Goal: Obtain resource: Download file/media

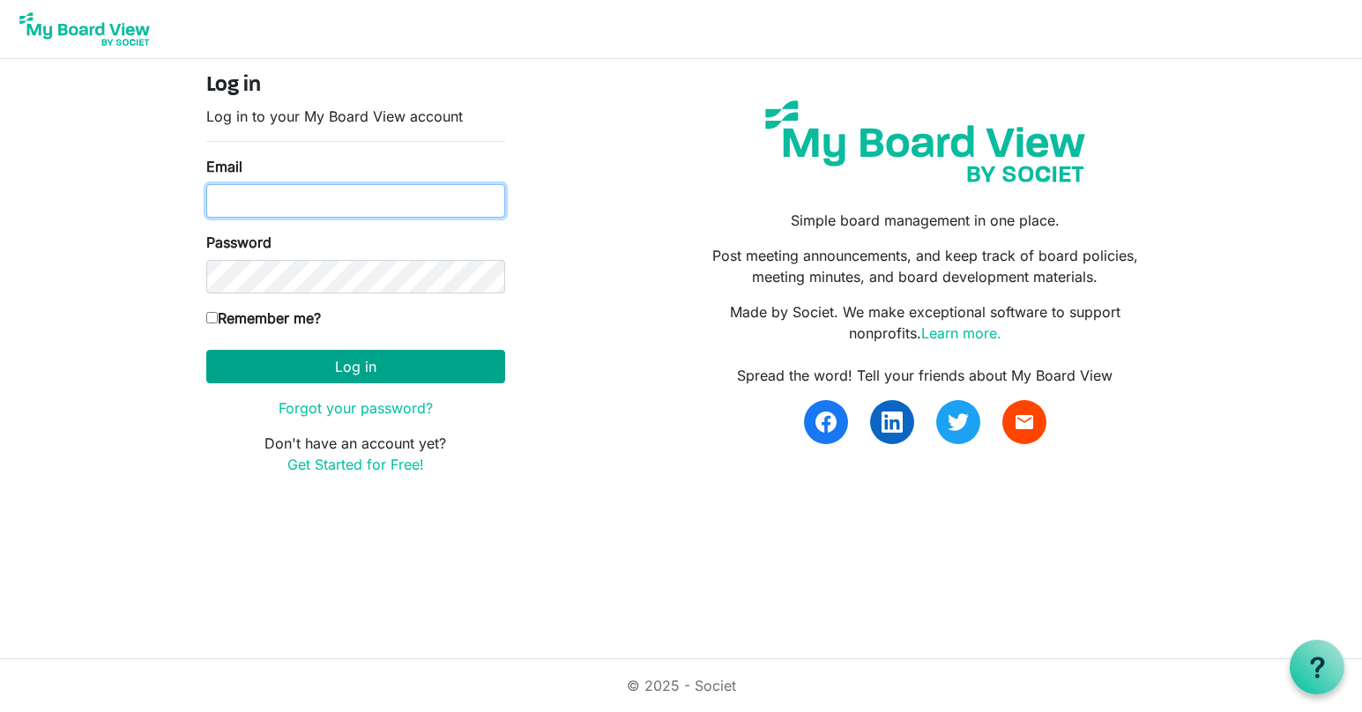
type input "[EMAIL_ADDRESS][DOMAIN_NAME]"
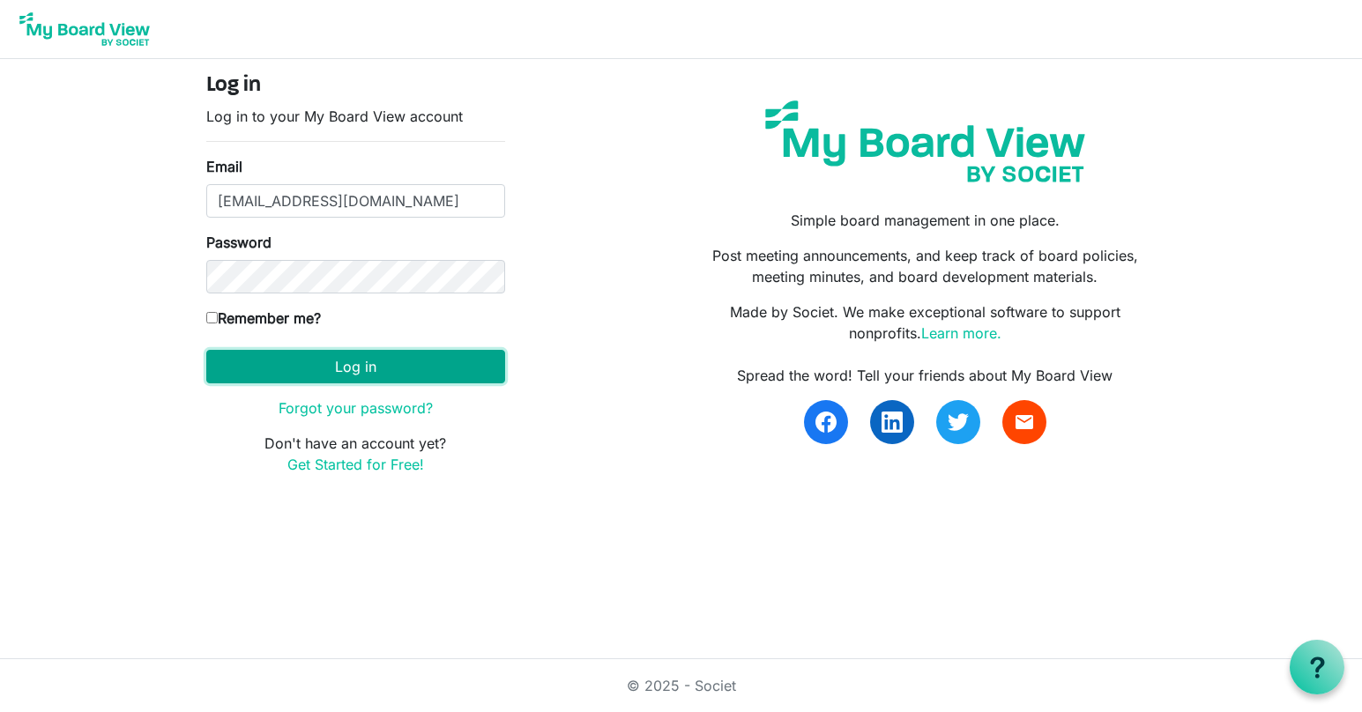
click at [336, 362] on button "Log in" at bounding box center [355, 366] width 299 height 33
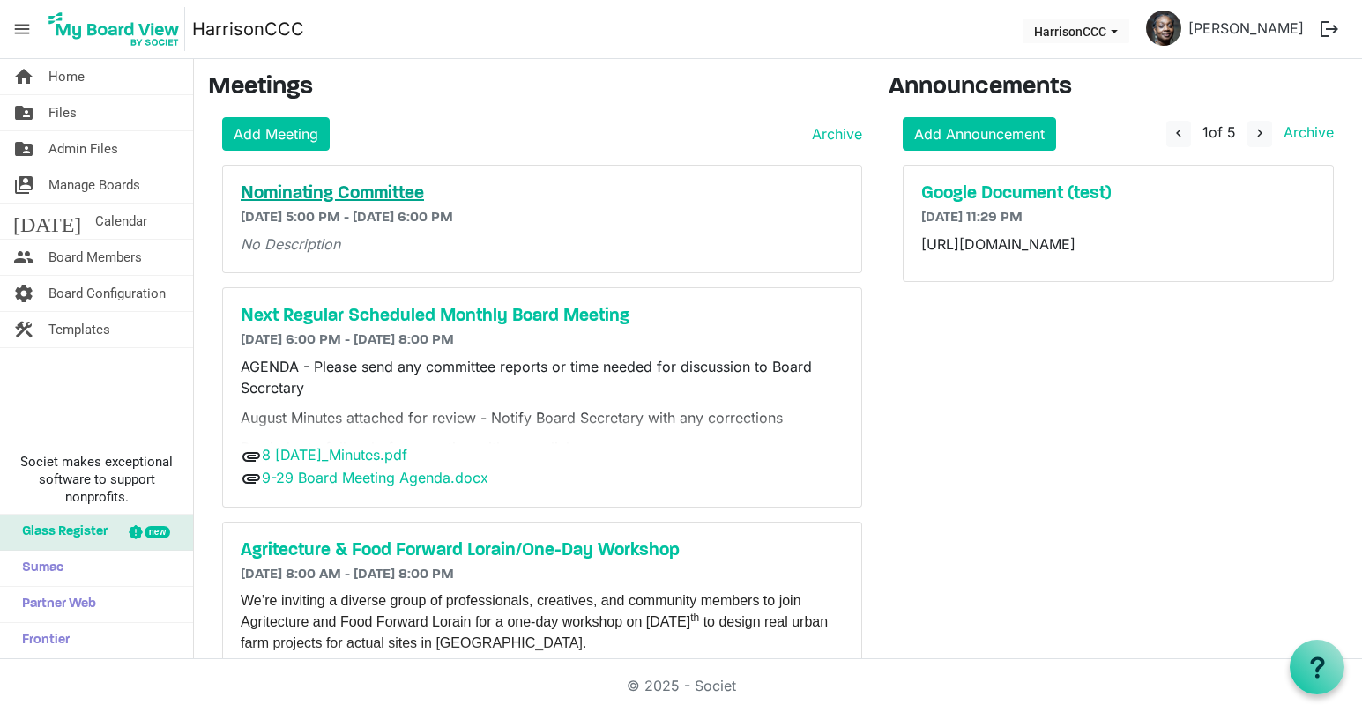
click at [275, 194] on h5 "Nominating Committee" at bounding box center [542, 193] width 603 height 21
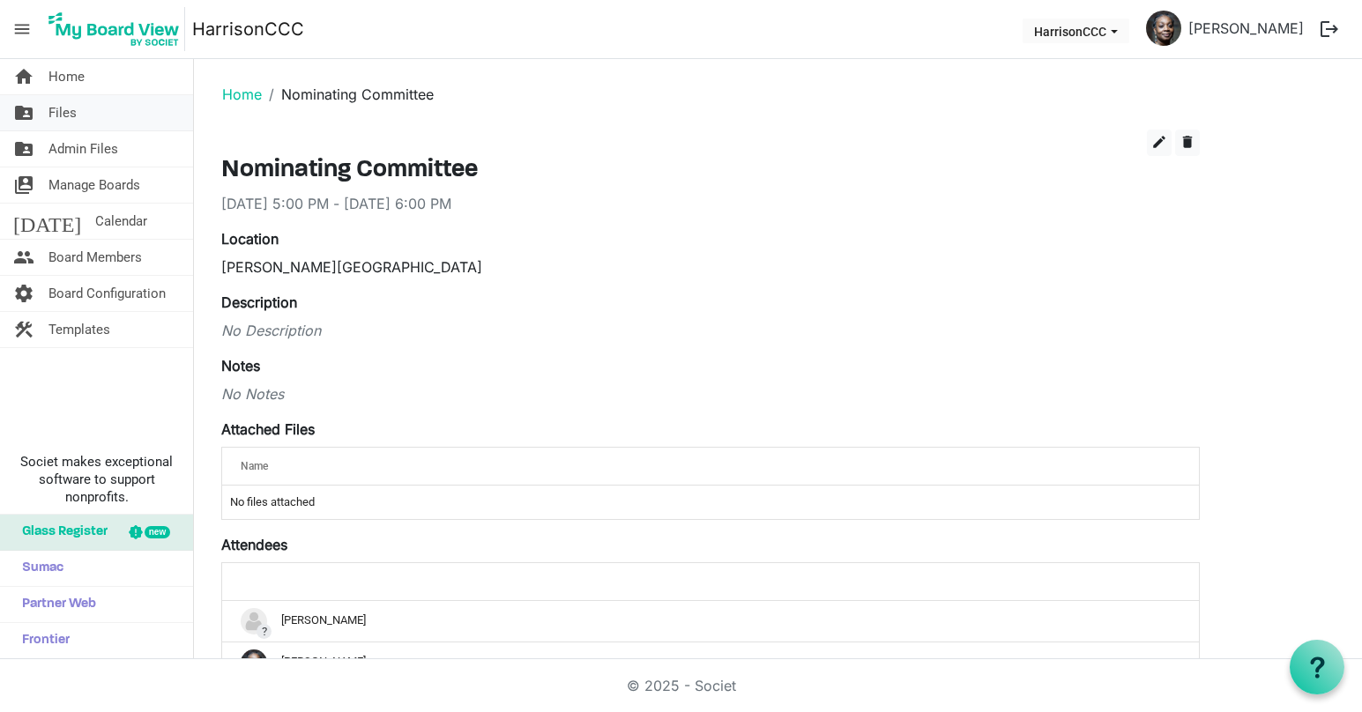
click at [62, 125] on span "Files" at bounding box center [62, 112] width 28 height 35
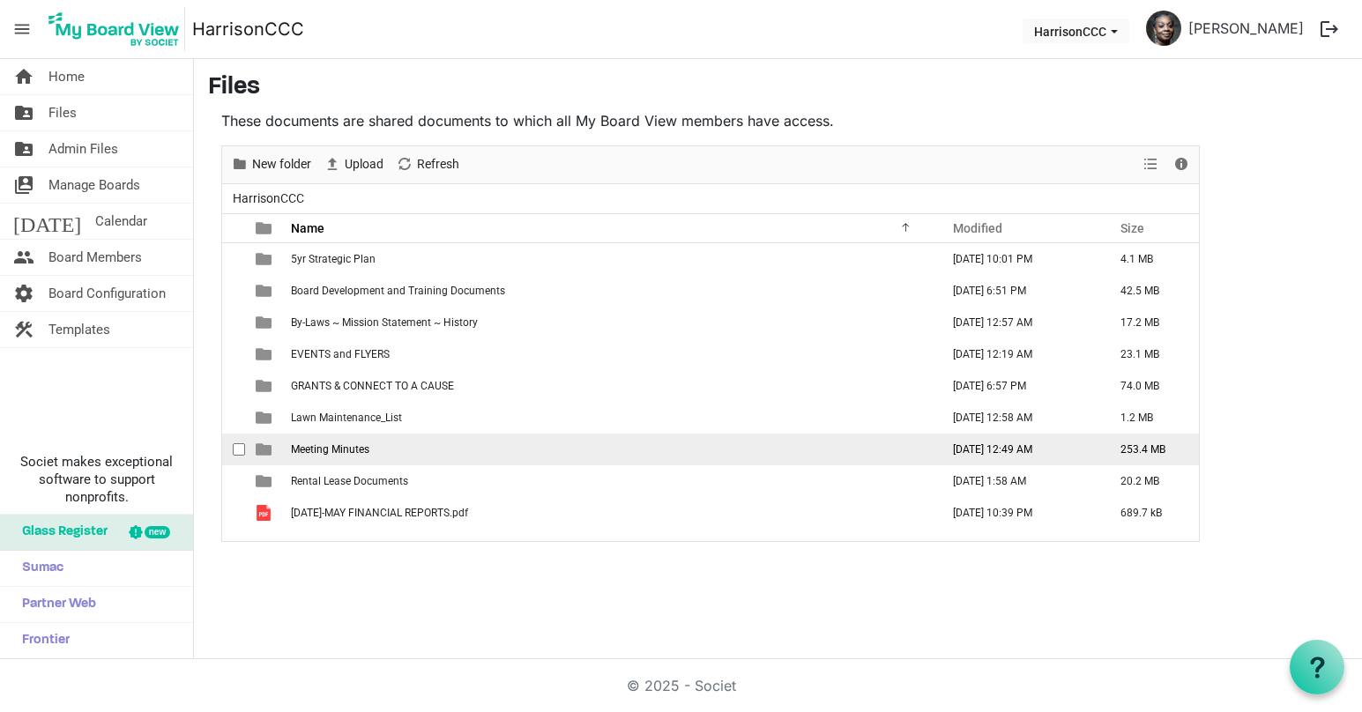
click at [348, 451] on span "Meeting Minutes" at bounding box center [330, 449] width 78 height 12
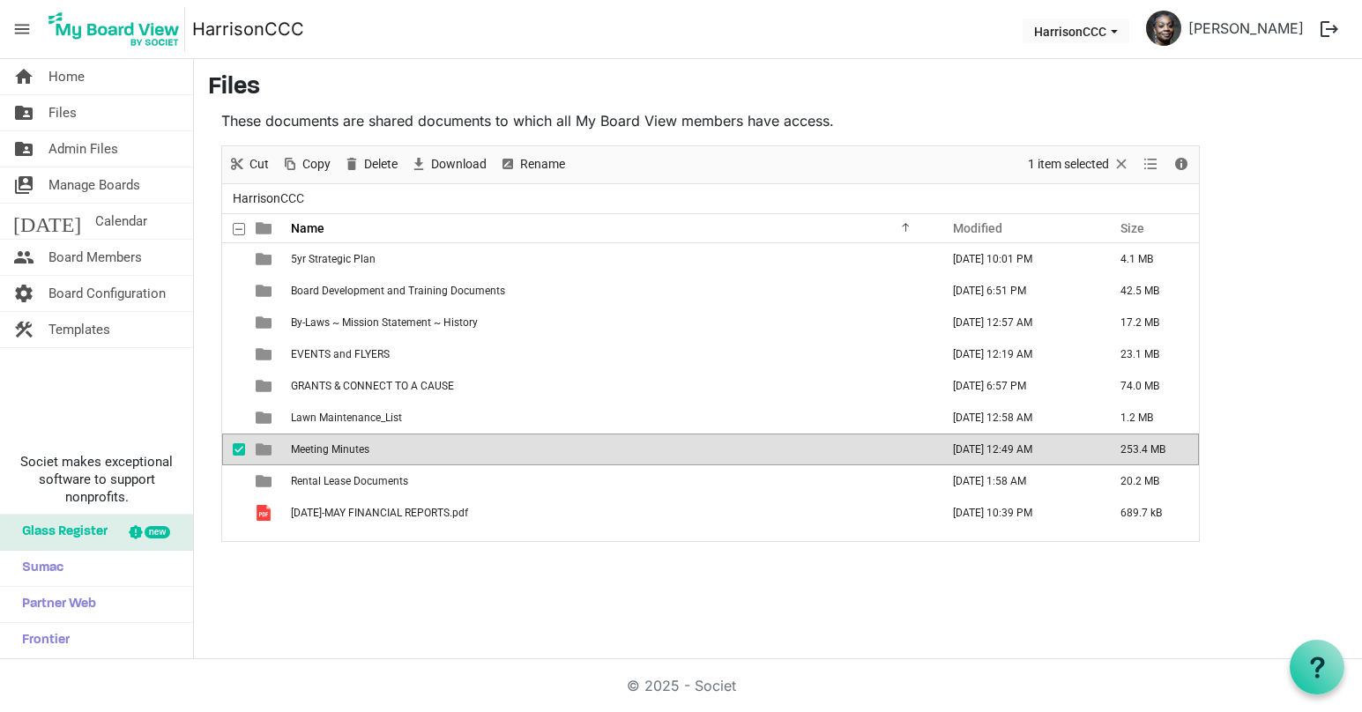
click at [348, 451] on span "Meeting Minutes" at bounding box center [330, 449] width 78 height 12
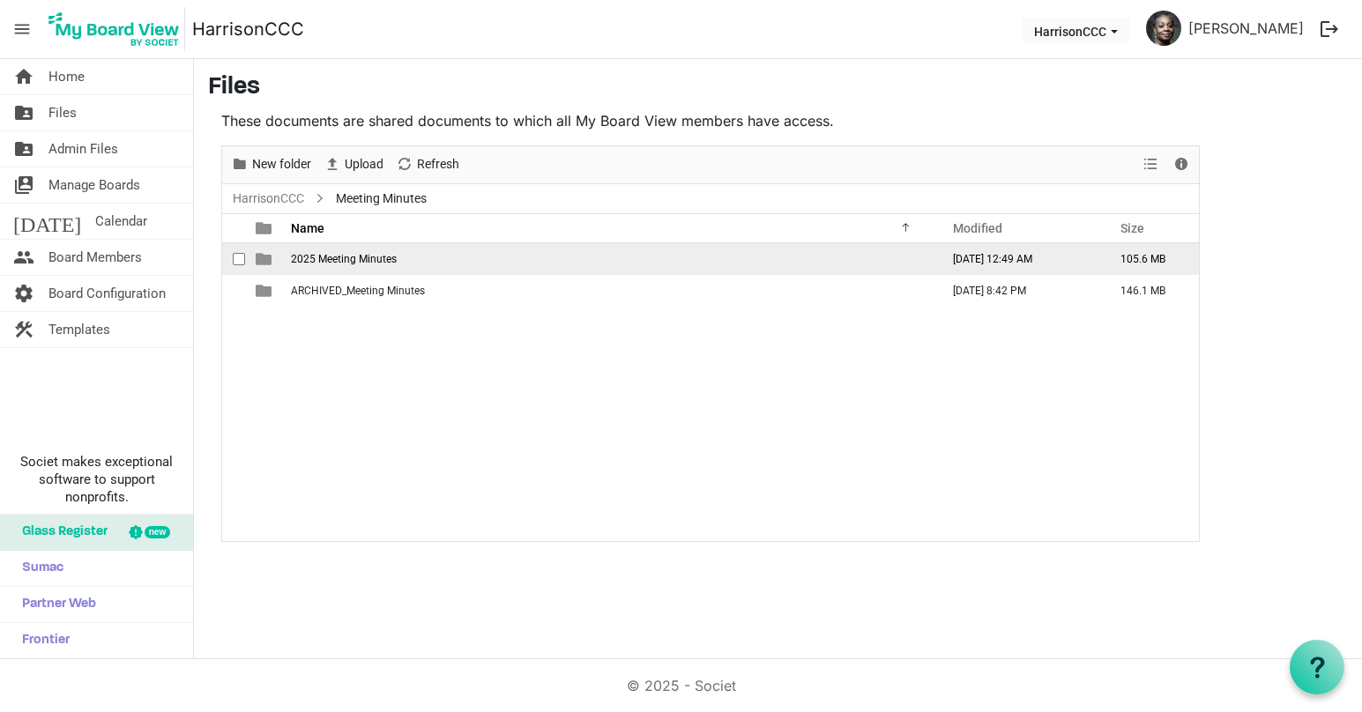
click at [322, 257] on span "2025 Meeting Minutes" at bounding box center [344, 259] width 106 height 12
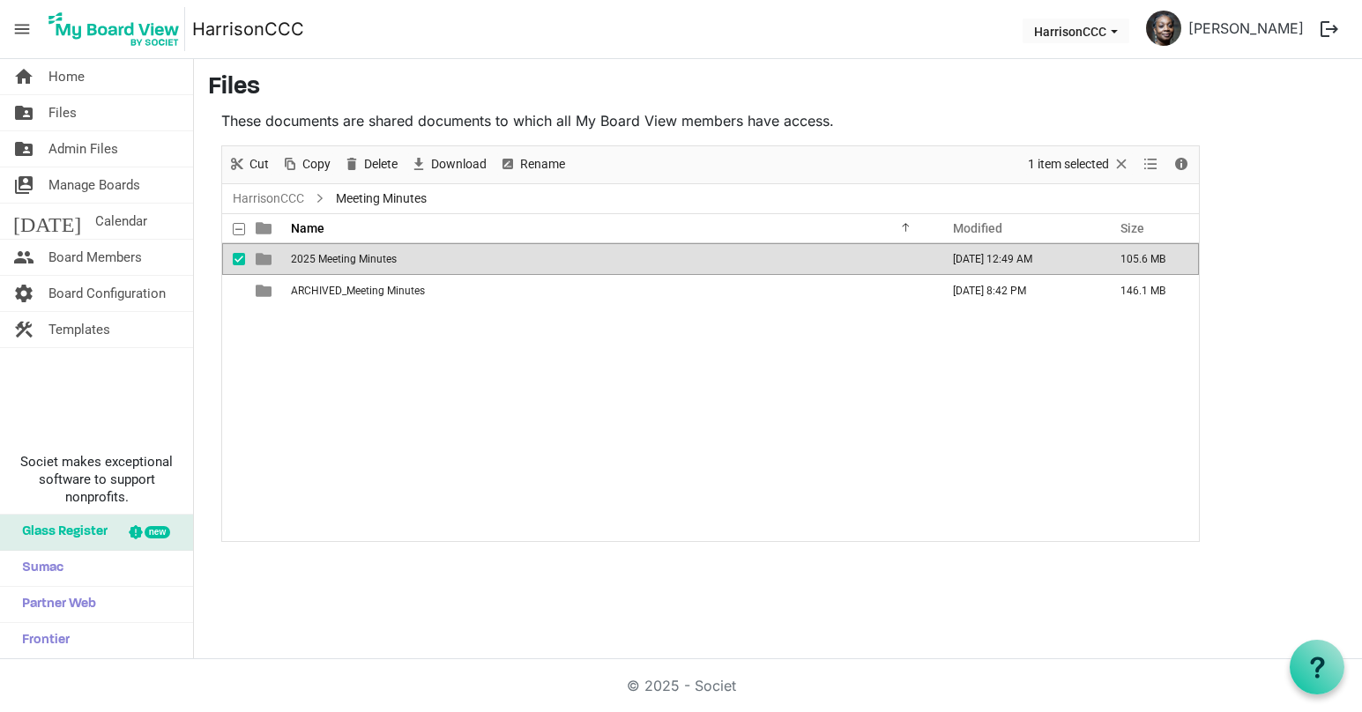
click at [322, 257] on span "2025 Meeting Minutes" at bounding box center [344, 259] width 106 height 12
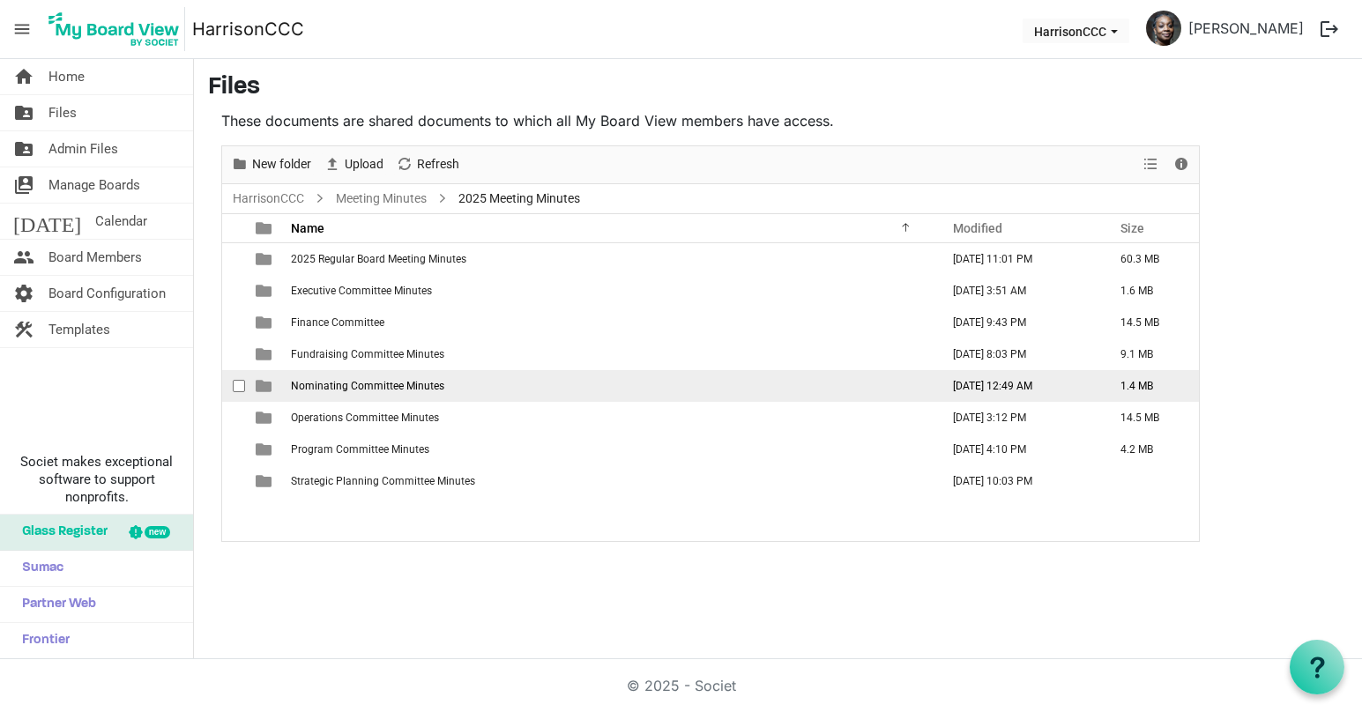
click at [328, 389] on span "Nominating Committee Minutes" at bounding box center [367, 386] width 153 height 12
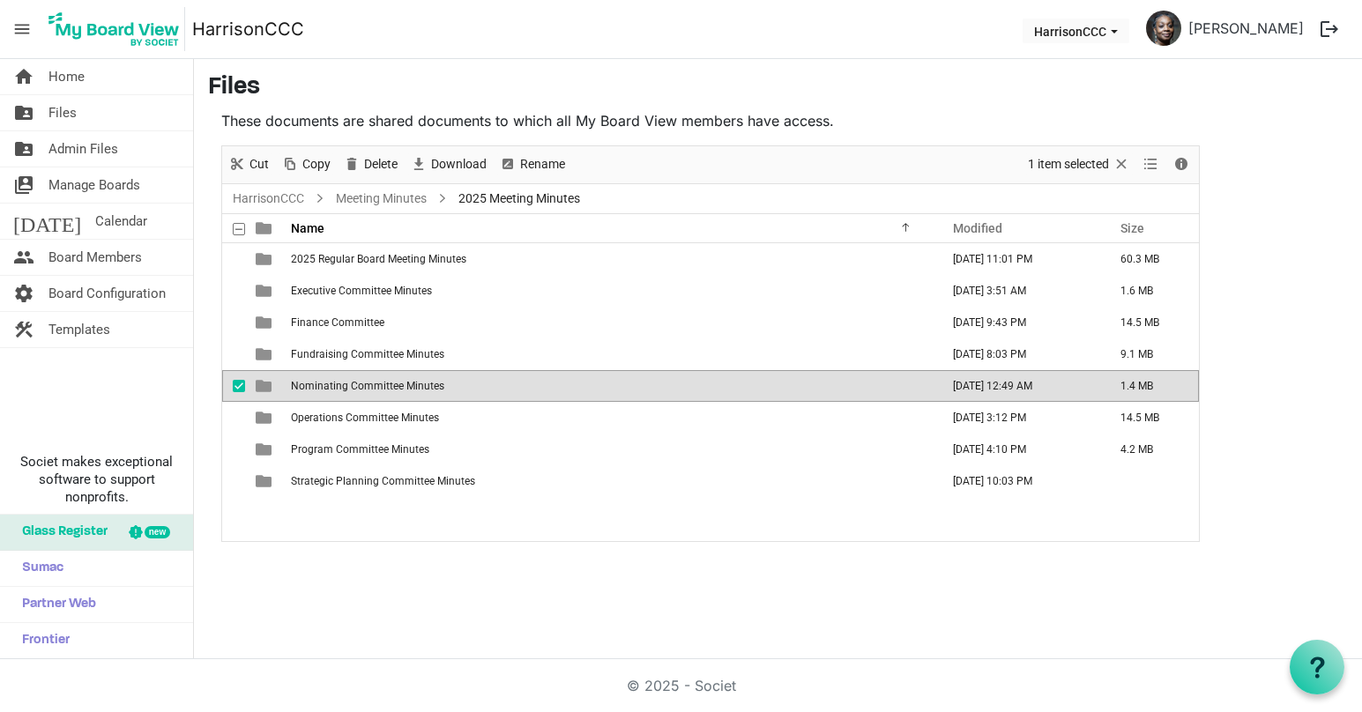
click at [328, 389] on span "Nominating Committee Minutes" at bounding box center [367, 386] width 153 height 12
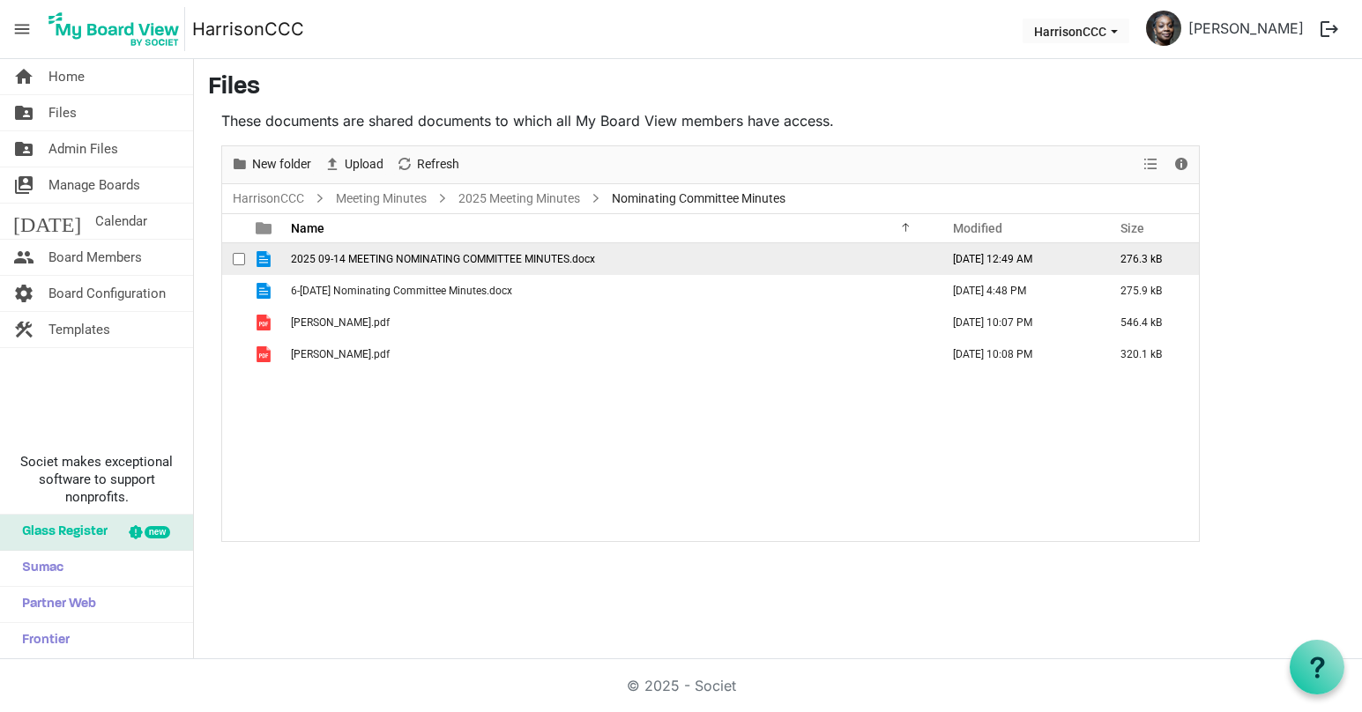
click at [353, 261] on span "2025 09-14 MEETING NOMINATING COMMITTEE MINUTES.docx" at bounding box center [443, 259] width 304 height 12
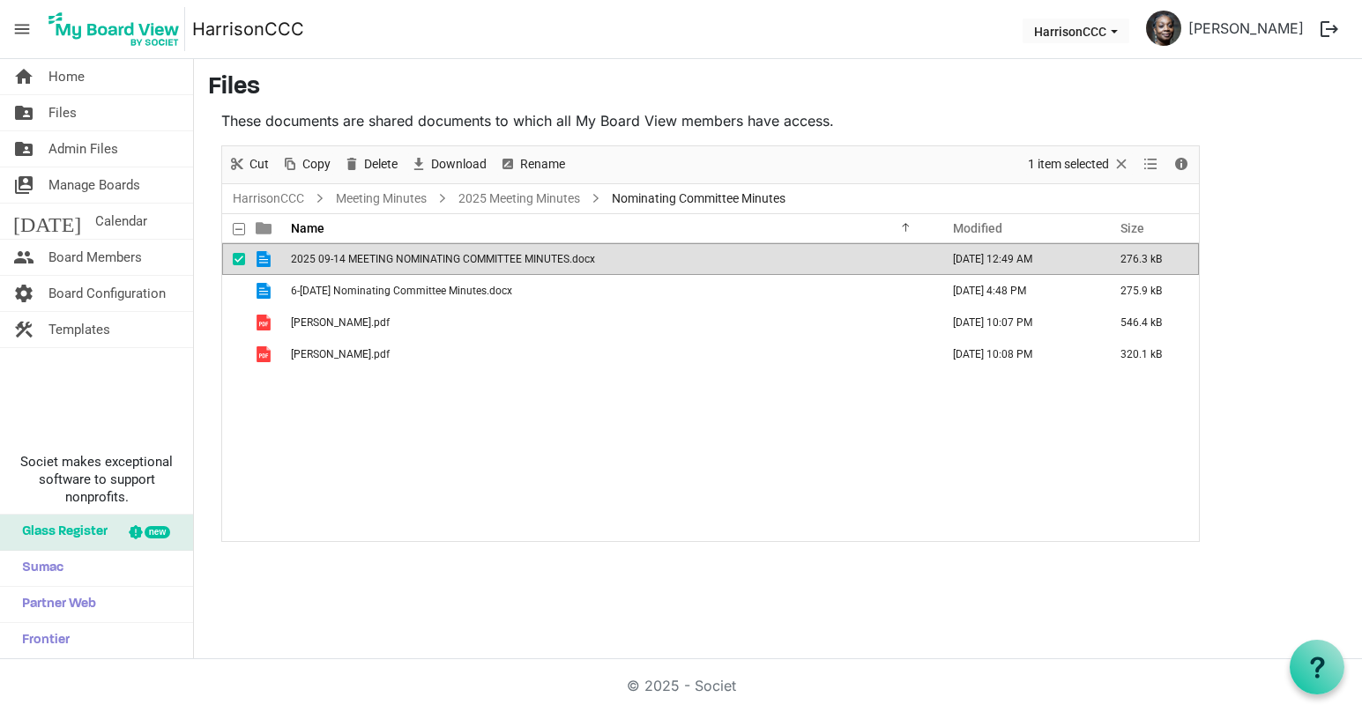
click at [353, 261] on span "2025 09-14 MEETING NOMINATING COMMITTEE MINUTES.docx" at bounding box center [443, 259] width 304 height 12
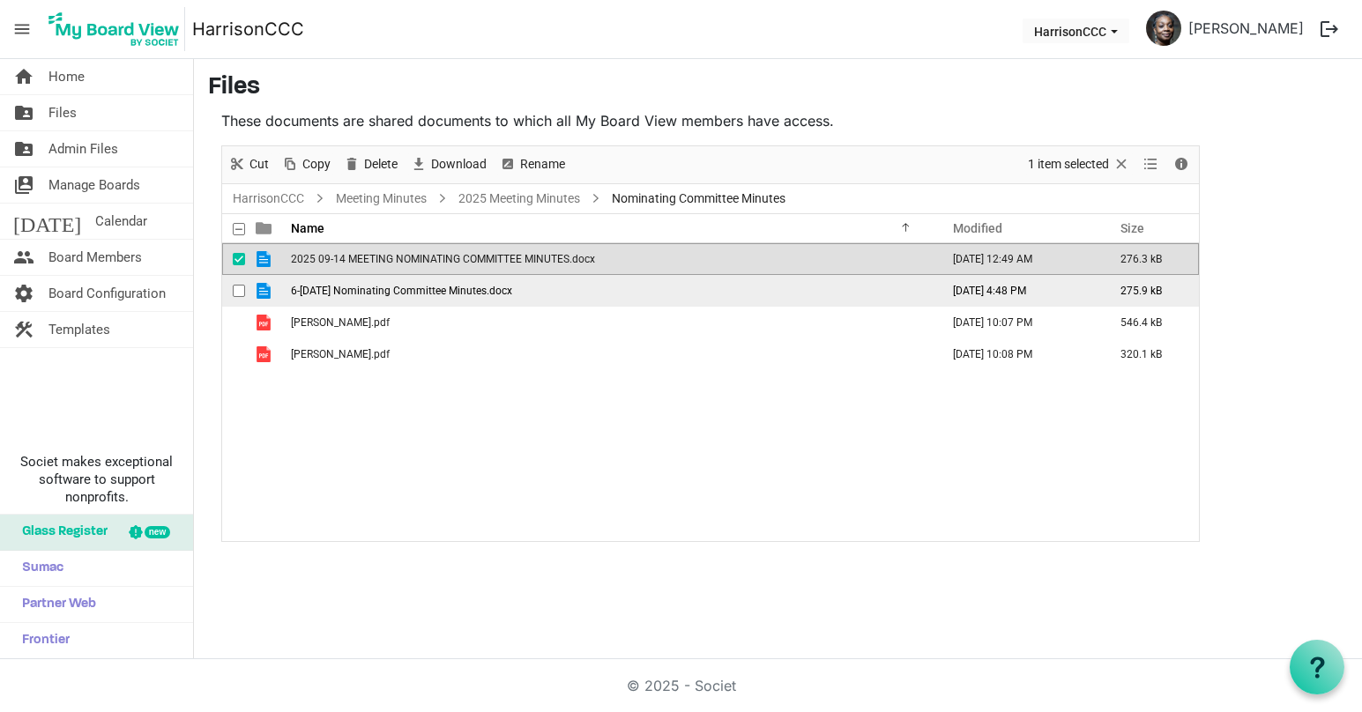
click at [823, 277] on td "6-2025 June25 Nominating Committee Minutes.docx" at bounding box center [610, 291] width 649 height 32
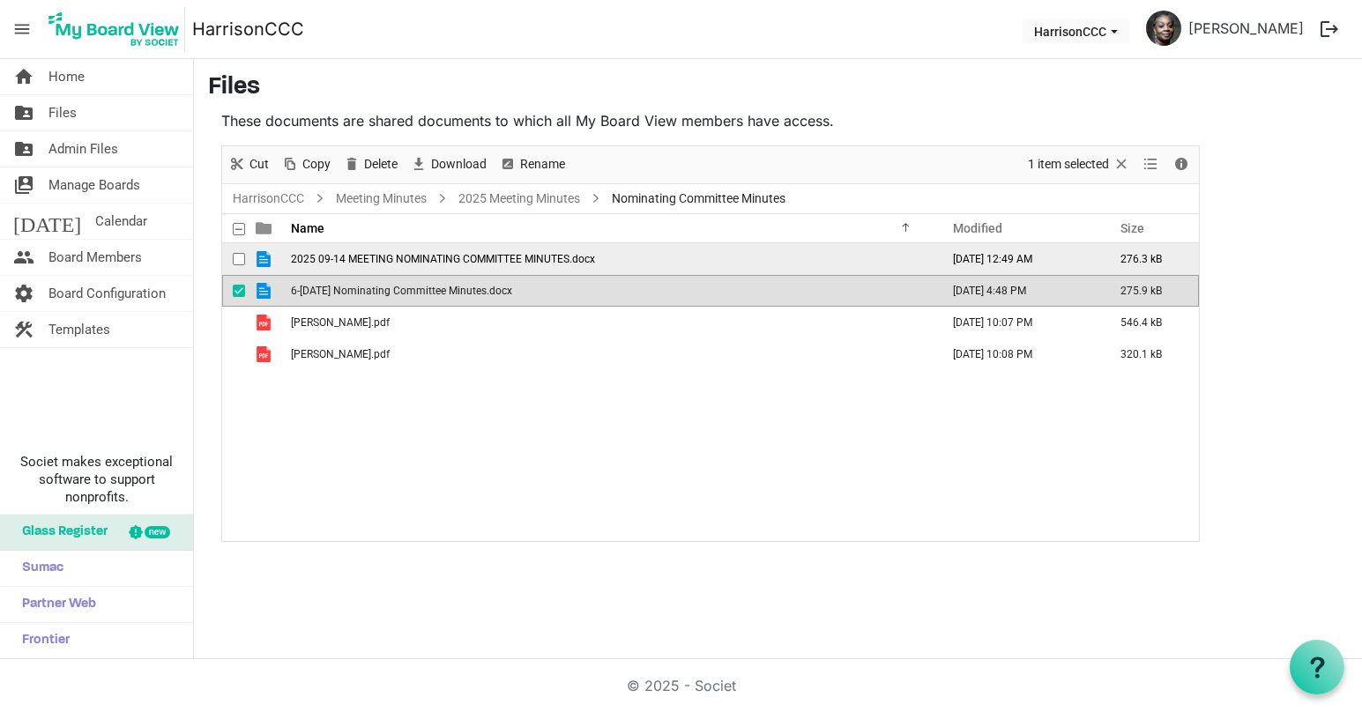
click at [761, 259] on td "2025 09-14 MEETING NOMINATING COMMITTEE MINUTES.docx" at bounding box center [610, 259] width 649 height 32
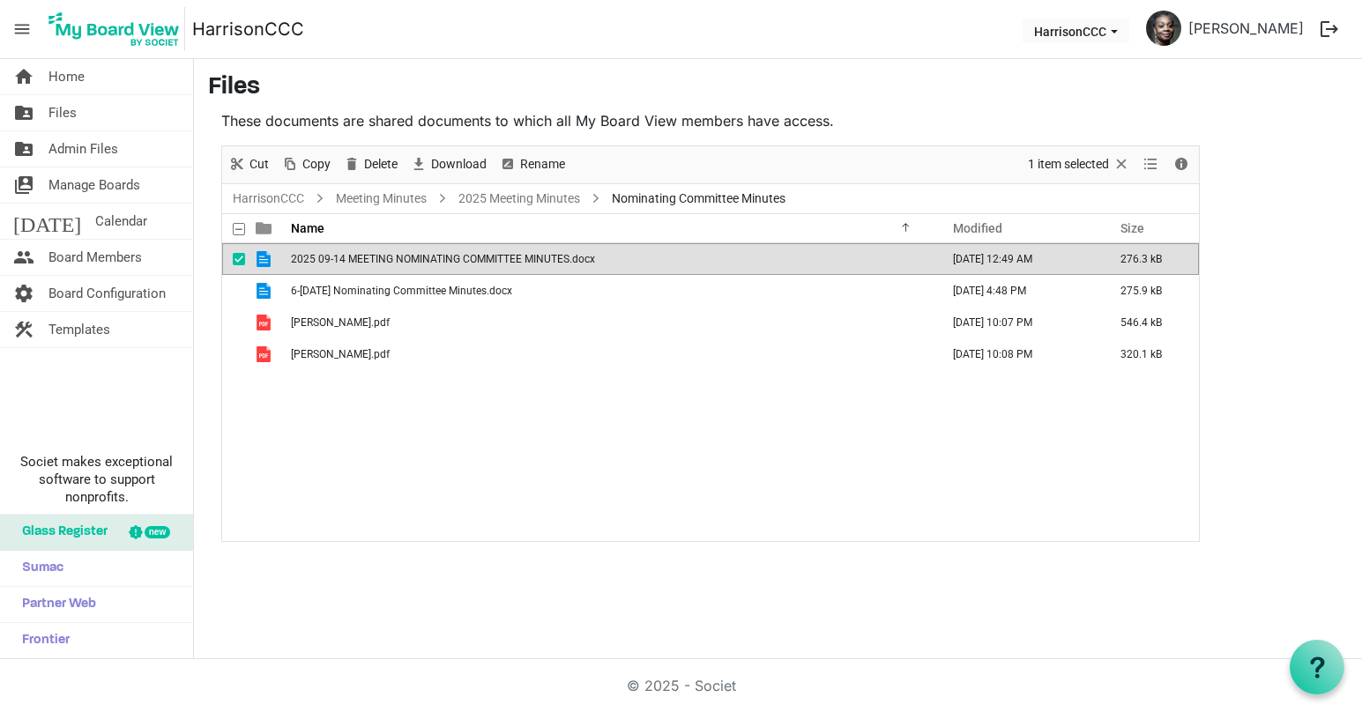
click at [761, 259] on td "2025 09-14 MEETING NOMINATING COMMITTEE MINUTES.docx" at bounding box center [610, 259] width 649 height 32
click at [1058, 453] on div "2025 09-14 MEETING NOMINATING COMMITTEE MINUTES.docx September 15, 2025 12:49 A…" at bounding box center [710, 392] width 977 height 298
